Goal: Information Seeking & Learning: Check status

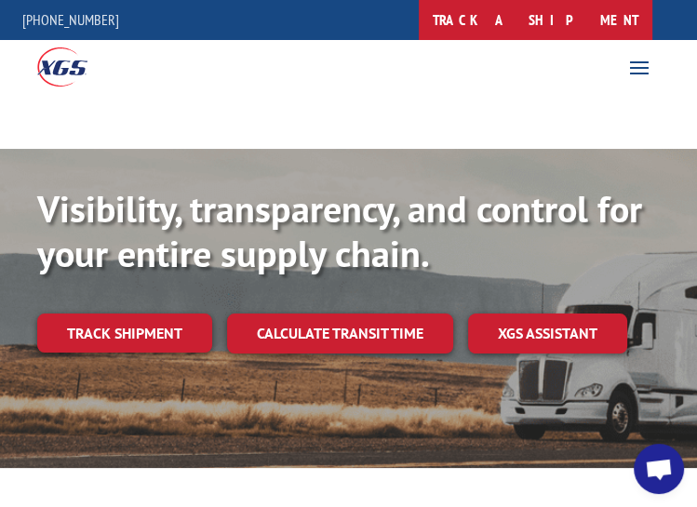
click at [629, 20] on link "track a shipment" at bounding box center [536, 20] width 234 height 40
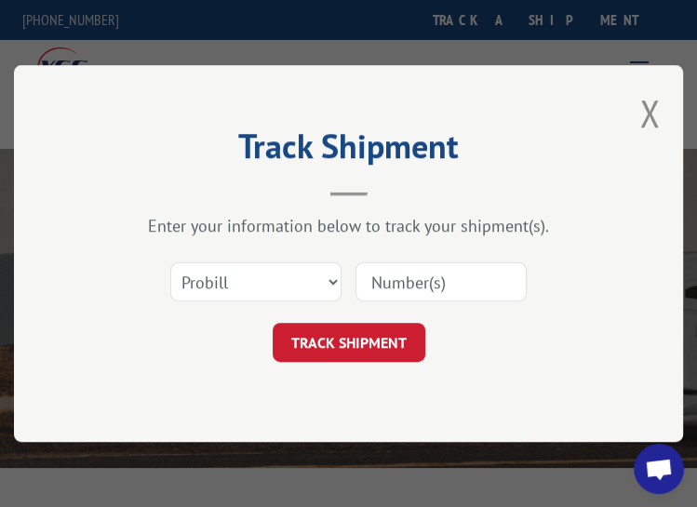
click at [397, 278] on input at bounding box center [441, 282] width 171 height 39
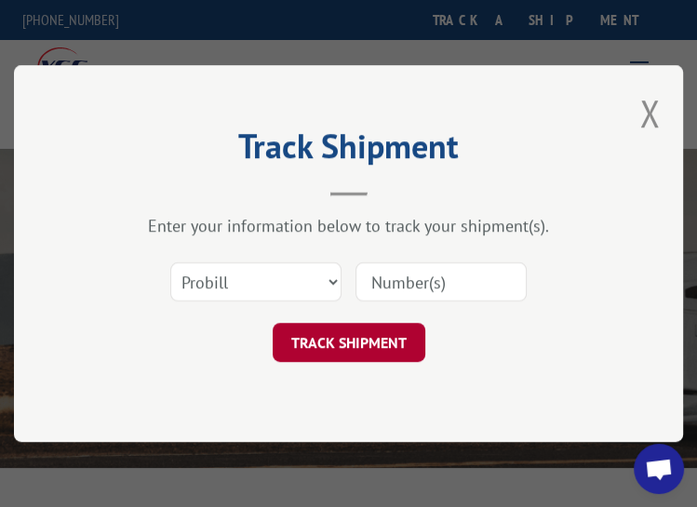
paste input "17402431"
type input "17402431"
click at [375, 348] on button "TRACK SHIPMENT" at bounding box center [349, 342] width 153 height 39
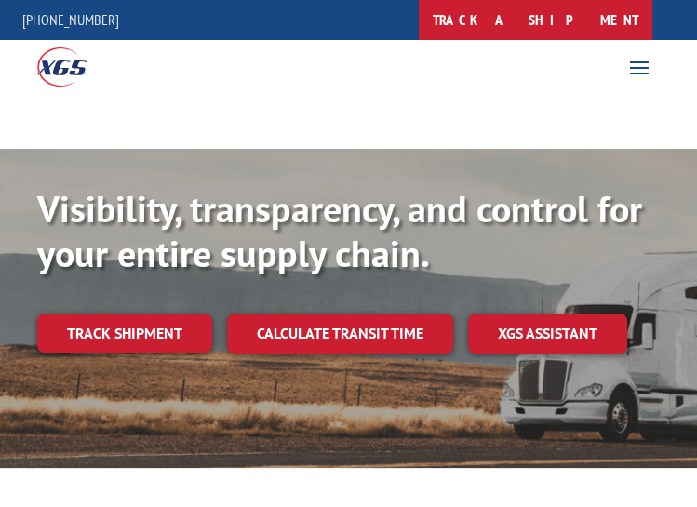
click at [595, 6] on link "track a shipment" at bounding box center [536, 20] width 234 height 40
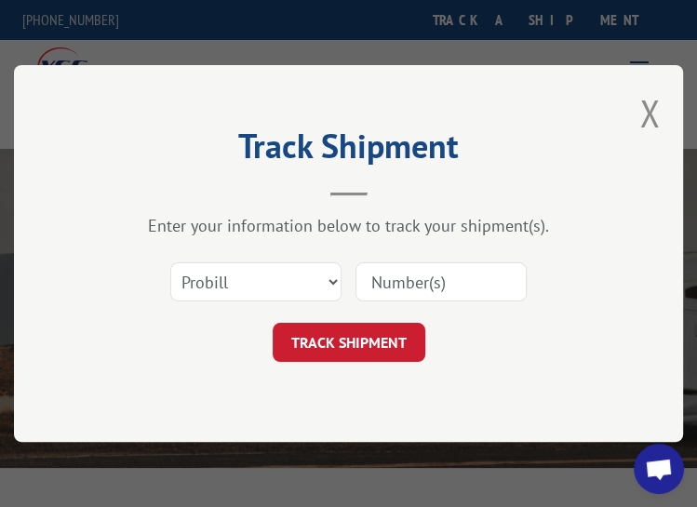
click at [504, 282] on input at bounding box center [441, 282] width 171 height 39
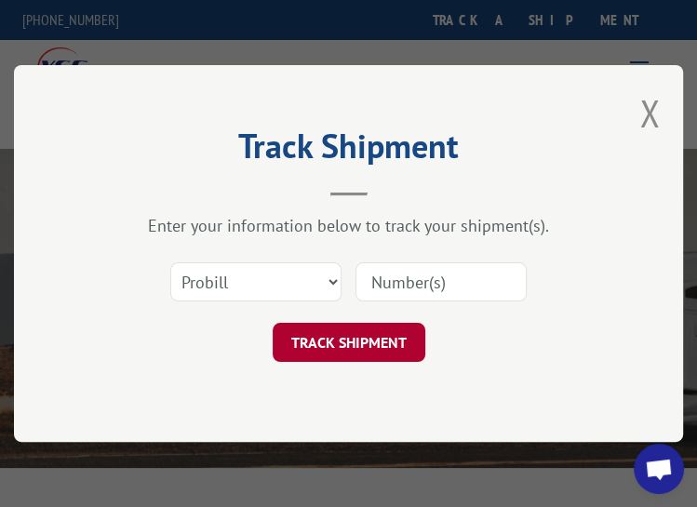
paste input "17402432"
type input "17402432"
click at [356, 339] on button "TRACK SHIPMENT" at bounding box center [349, 342] width 153 height 39
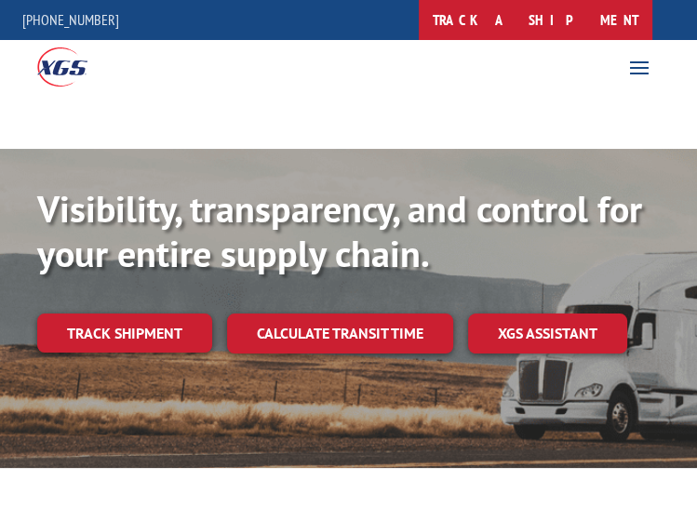
click at [615, 20] on link "track a shipment" at bounding box center [536, 20] width 234 height 40
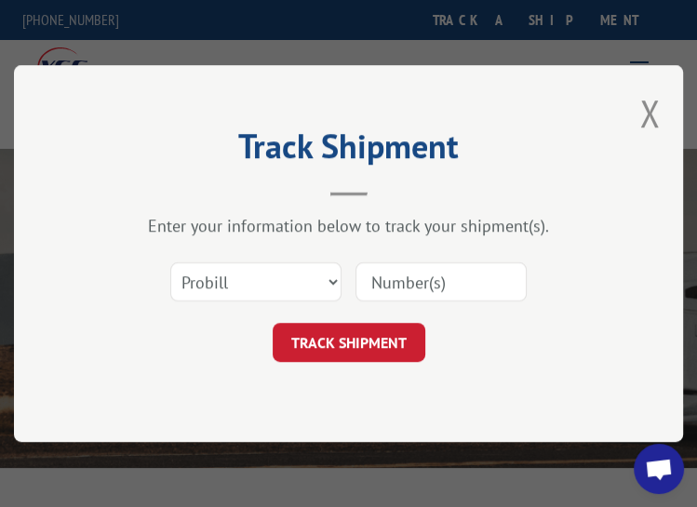
click at [461, 286] on input at bounding box center [441, 282] width 171 height 39
paste input "17402438"
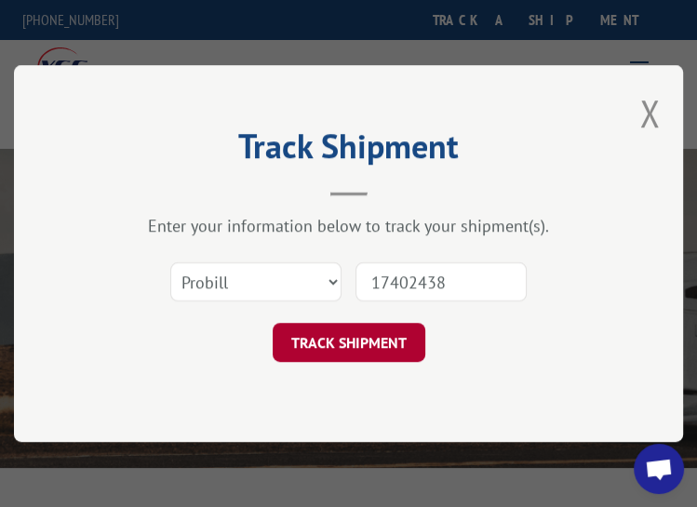
type input "17402438"
click at [399, 342] on button "TRACK SHIPMENT" at bounding box center [349, 342] width 153 height 39
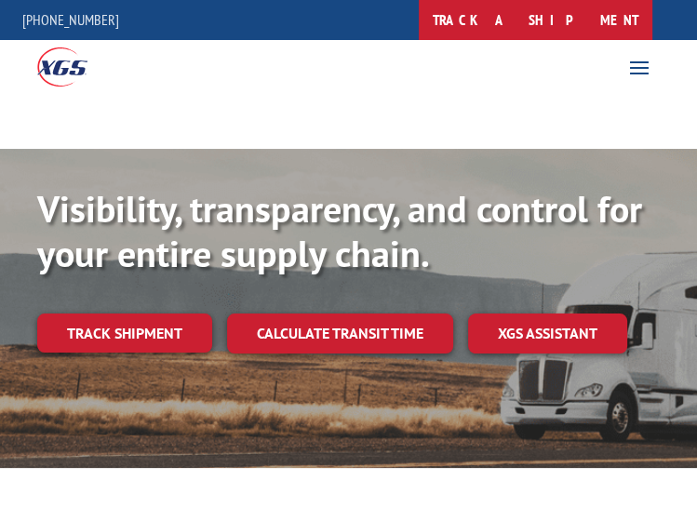
click at [631, 22] on link "track a shipment" at bounding box center [536, 20] width 234 height 40
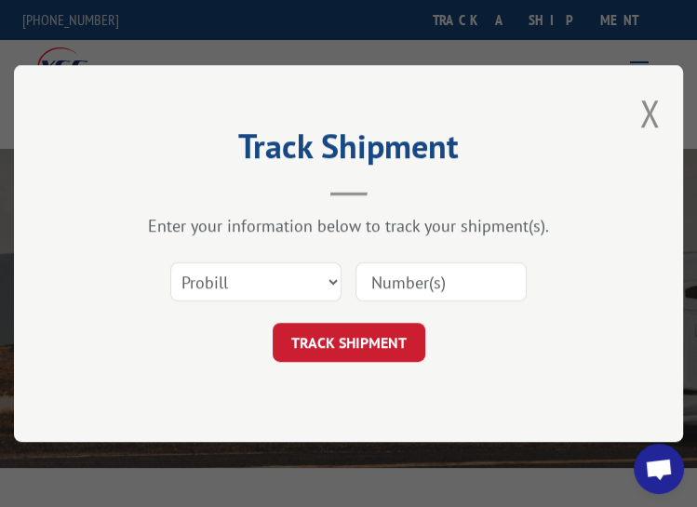
click at [421, 288] on input at bounding box center [441, 282] width 171 height 39
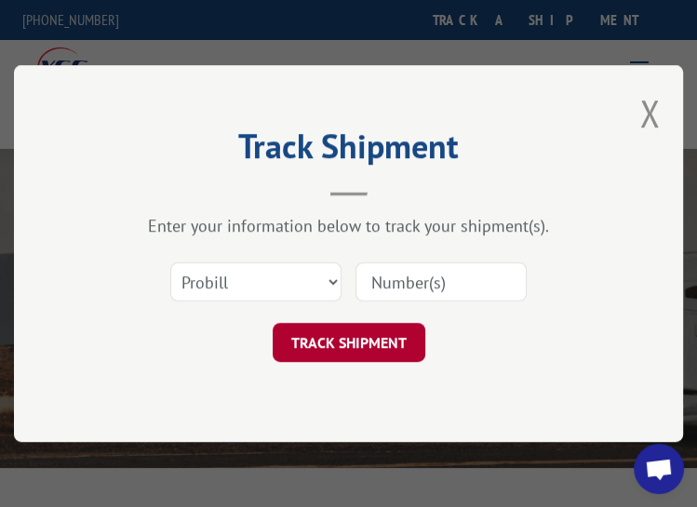
paste input "17402439"
type input "17402439"
click at [355, 341] on button "TRACK SHIPMENT" at bounding box center [349, 342] width 153 height 39
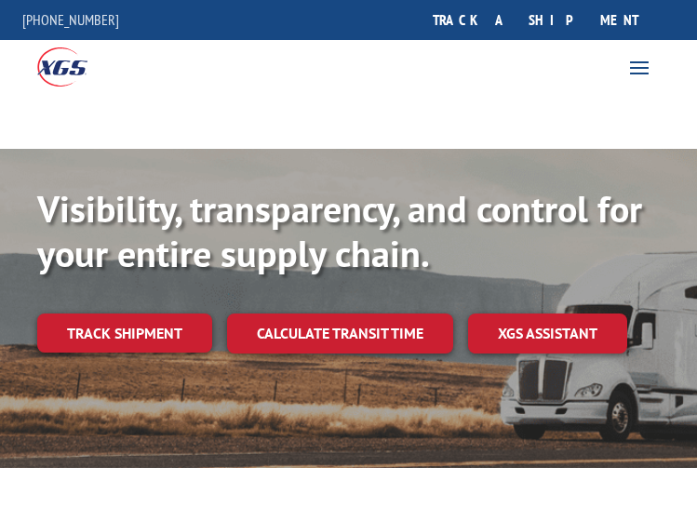
click at [574, 30] on link "track a shipment" at bounding box center [536, 20] width 234 height 40
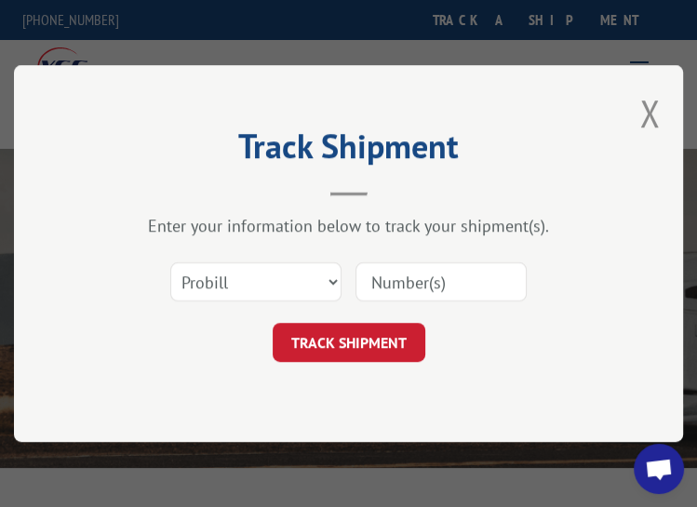
click at [477, 255] on div "Select category... Probill BOL PO" at bounding box center [348, 281] width 483 height 61
drag, startPoint x: 403, startPoint y: 267, endPoint x: 404, endPoint y: 278, distance: 11.2
click at [404, 267] on input at bounding box center [441, 282] width 171 height 39
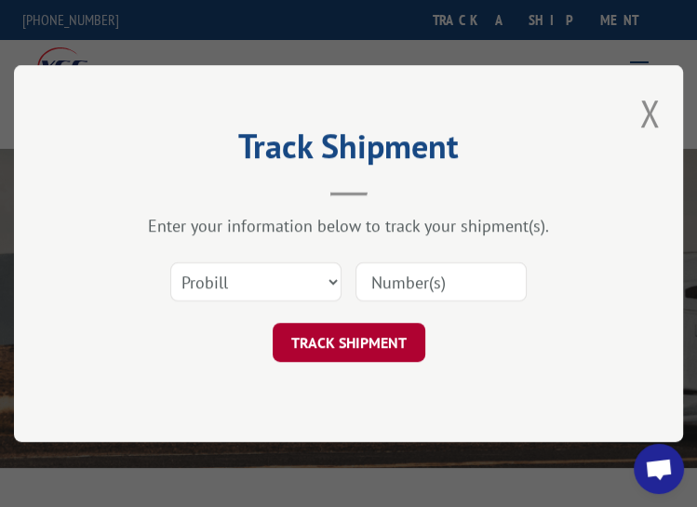
paste input "17402445"
type input "17402445"
click at [375, 327] on button "TRACK SHIPMENT" at bounding box center [349, 342] width 153 height 39
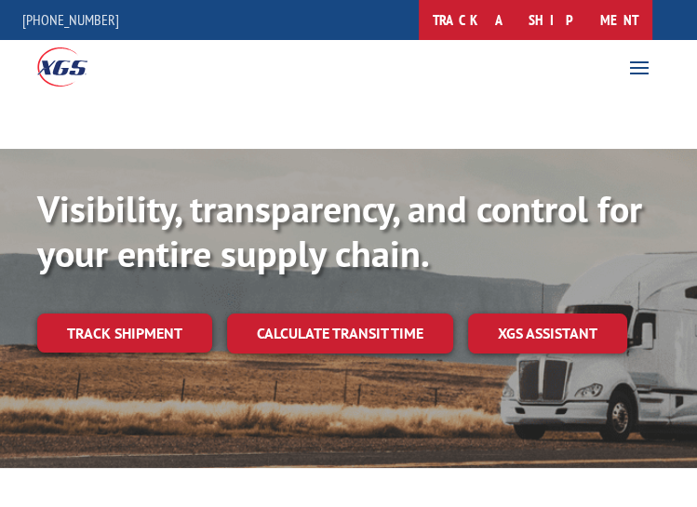
click at [570, 32] on link "track a shipment" at bounding box center [536, 20] width 234 height 40
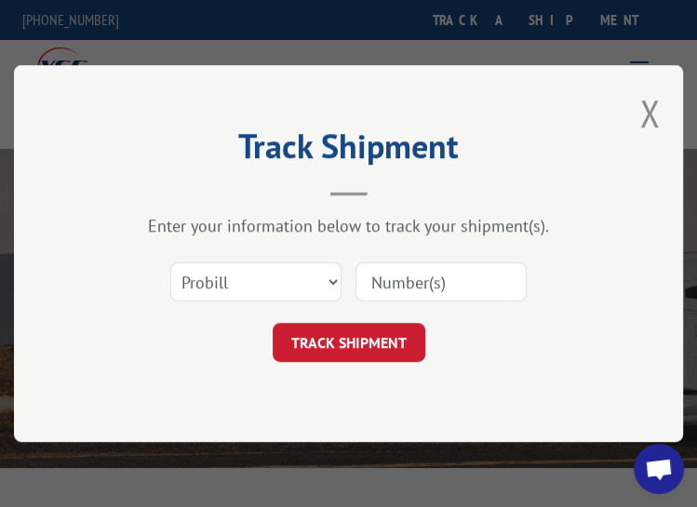
drag, startPoint x: 490, startPoint y: 286, endPoint x: 462, endPoint y: 297, distance: 30.1
click at [490, 286] on input at bounding box center [441, 282] width 171 height 39
paste input "17402446"
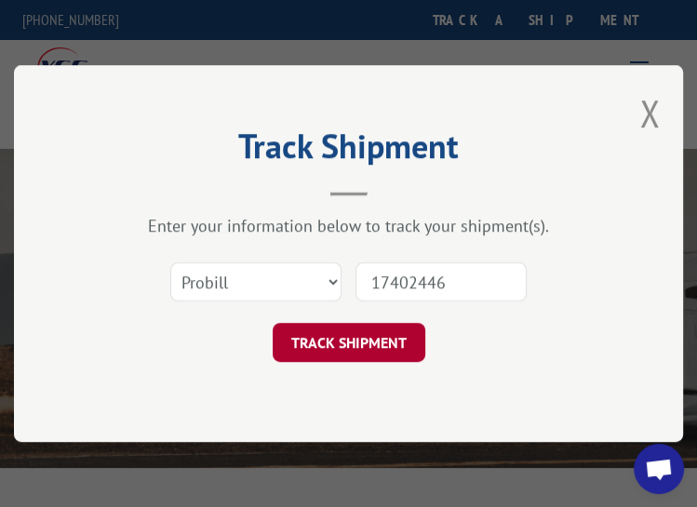
type input "17402446"
click at [312, 358] on button "TRACK SHIPMENT" at bounding box center [349, 342] width 153 height 39
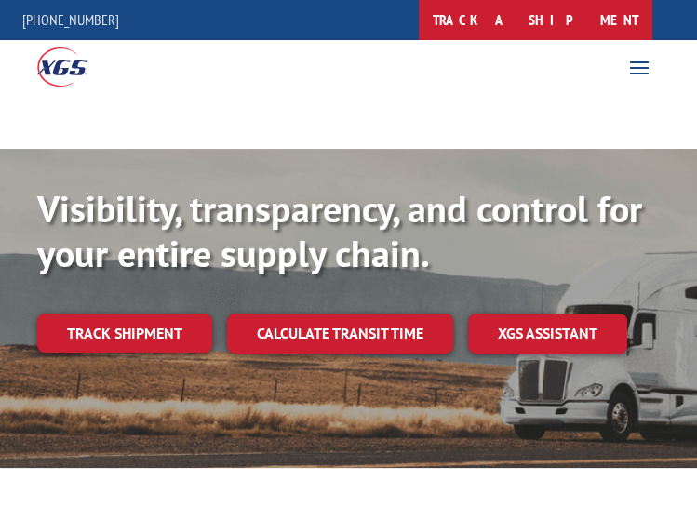
click at [577, 21] on link "track a shipment" at bounding box center [536, 20] width 234 height 40
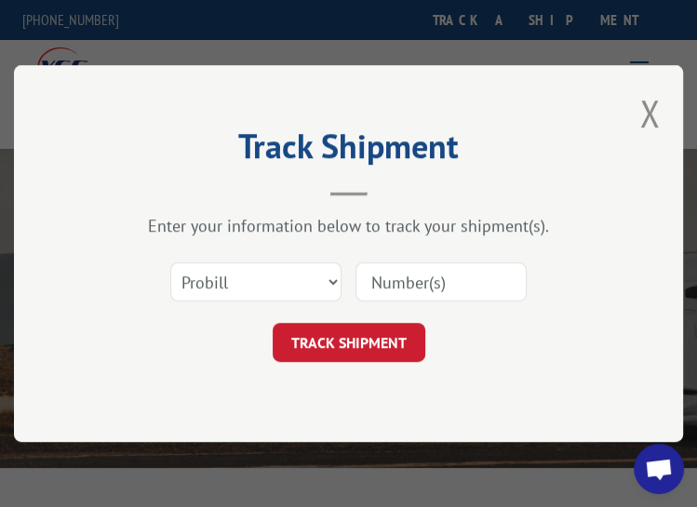
drag, startPoint x: 492, startPoint y: 276, endPoint x: 470, endPoint y: 291, distance: 26.1
click at [491, 277] on input at bounding box center [441, 282] width 171 height 39
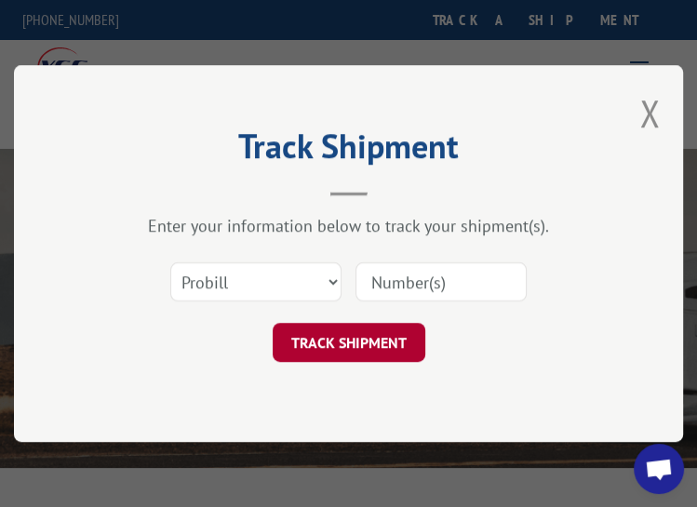
paste input "17402447"
type input "17402447"
click at [384, 337] on button "TRACK SHIPMENT" at bounding box center [349, 342] width 153 height 39
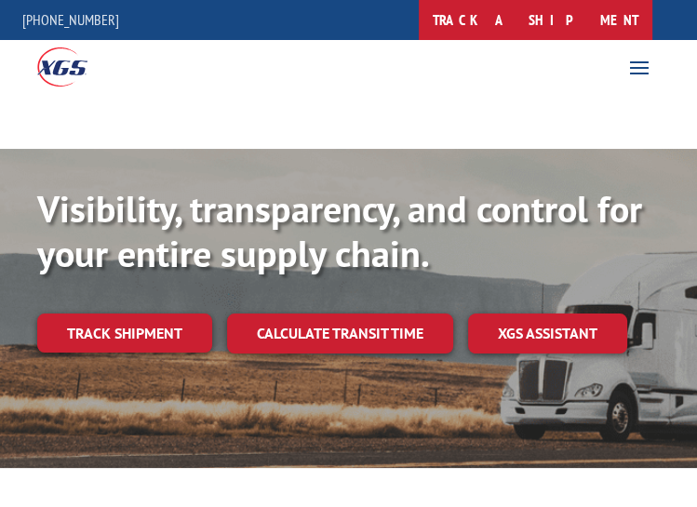
click at [572, 14] on link "track a shipment" at bounding box center [536, 20] width 234 height 40
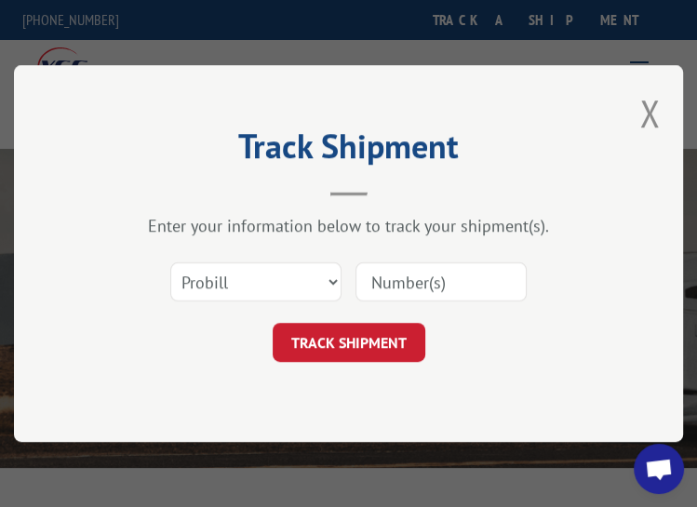
click at [402, 267] on input at bounding box center [441, 282] width 171 height 39
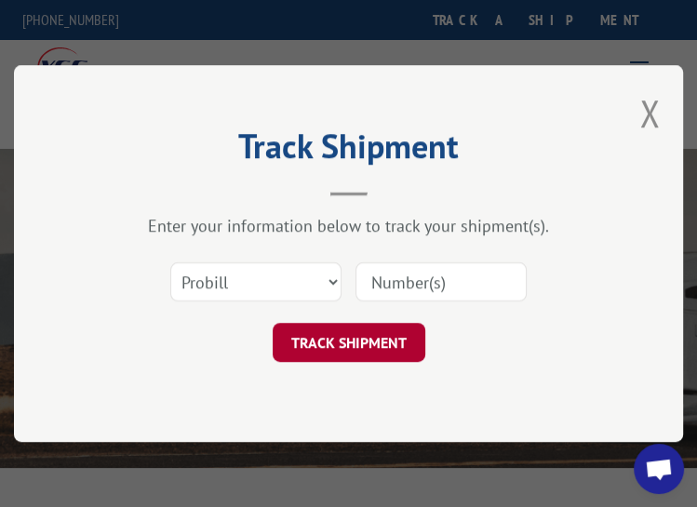
paste input "17402448"
type input "17402448"
click at [372, 353] on button "TRACK SHIPMENT" at bounding box center [349, 342] width 153 height 39
